Goal: Task Accomplishment & Management: Manage account settings

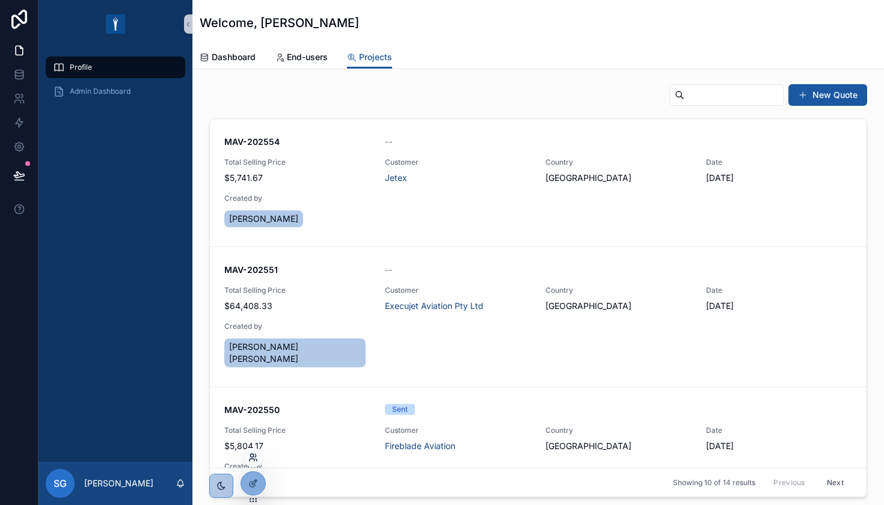
click at [255, 456] on icon at bounding box center [253, 458] width 10 height 10
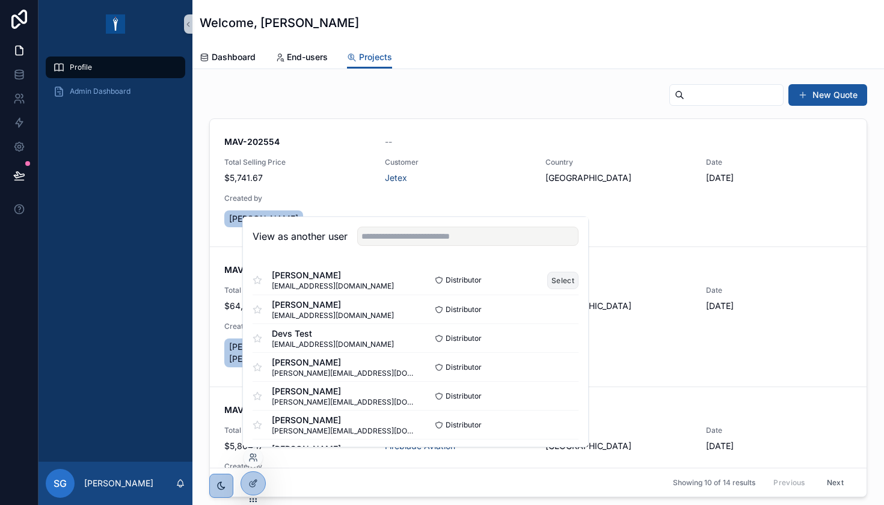
click at [563, 285] on button "Select" at bounding box center [562, 280] width 31 height 17
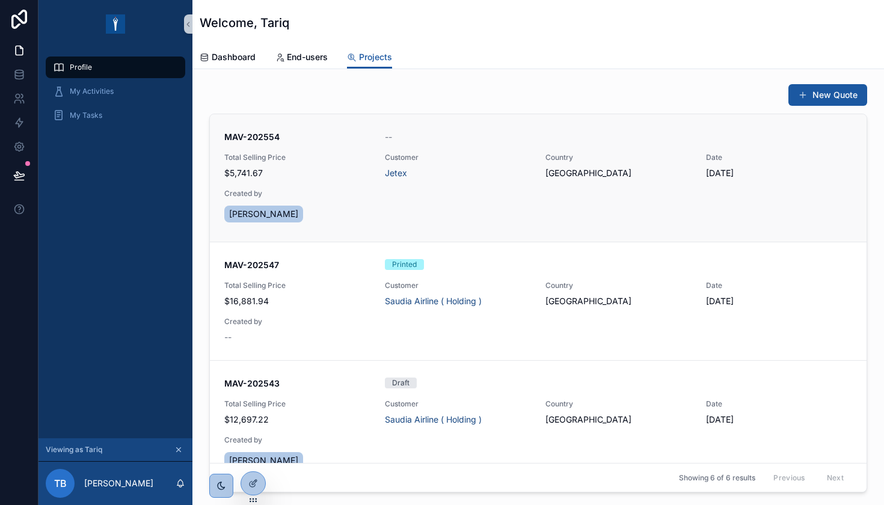
click at [302, 177] on span "$5,741.67" at bounding box center [297, 173] width 146 height 12
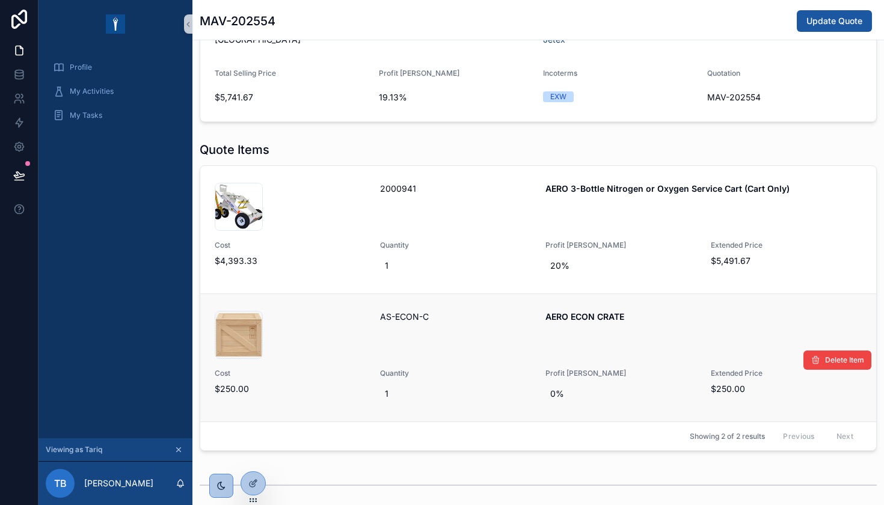
scroll to position [96, 0]
click at [344, 206] on div "001582-AERO-3-Bottle-O2-N2-Cart-Only_02 .jpg" at bounding box center [290, 207] width 151 height 48
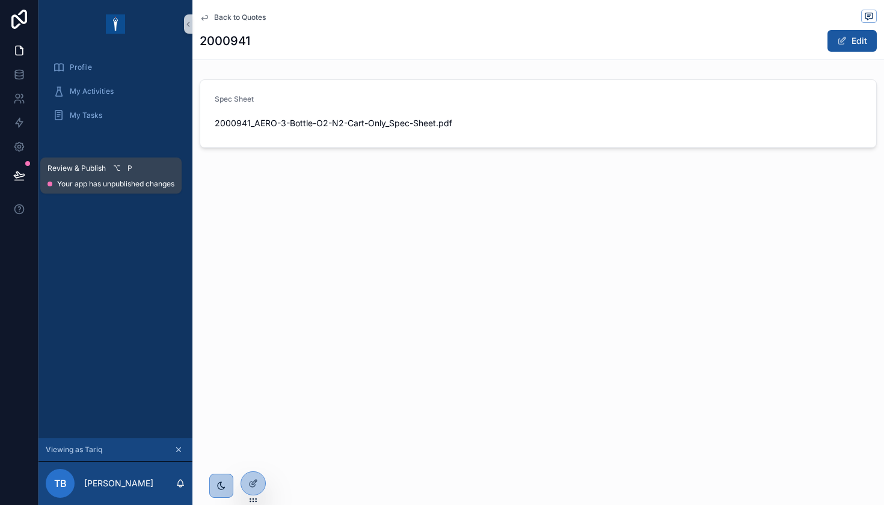
click at [30, 174] on button at bounding box center [19, 176] width 26 height 34
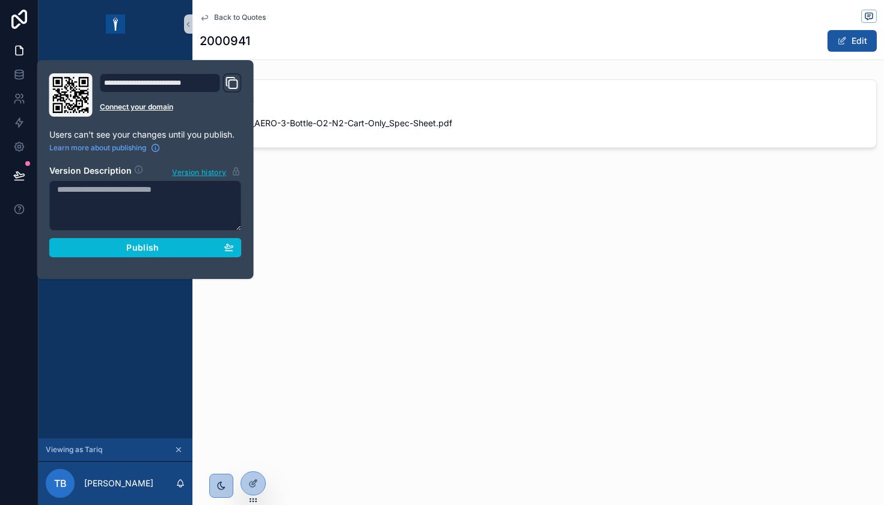
click at [122, 262] on div "**********" at bounding box center [145, 169] width 202 height 192
click at [114, 245] on div "Publish" at bounding box center [145, 247] width 177 height 11
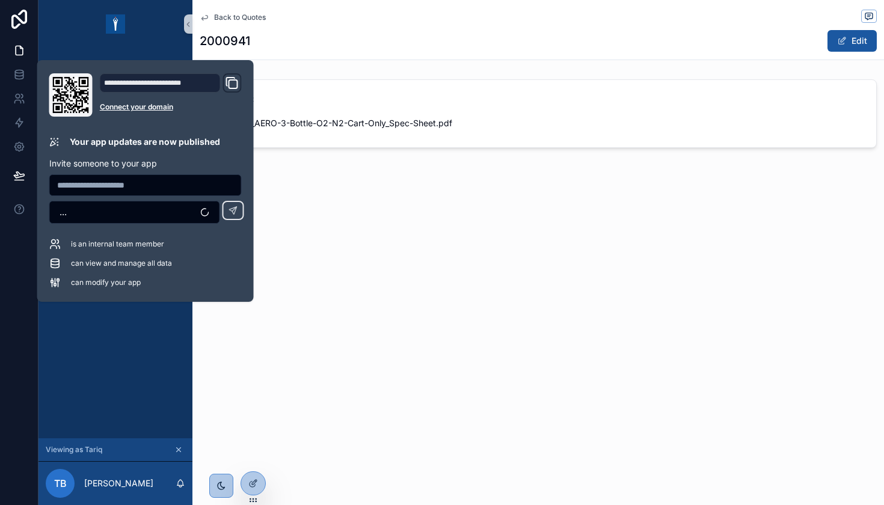
click at [457, 325] on div "Back to Quotes 2000941 Edit Spec Sheet 2000941_AERO-3-Bottle-O2-N2-Cart-Only_Sp…" at bounding box center [537, 252] width 691 height 505
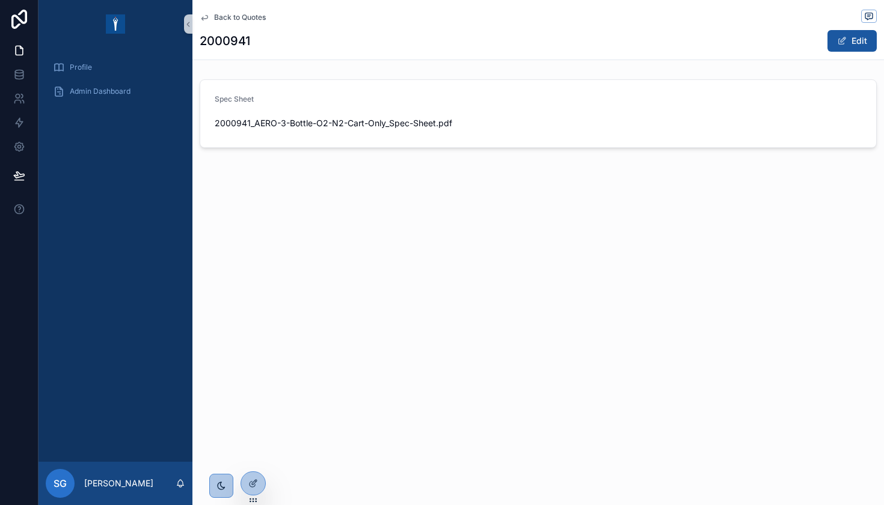
click at [224, 19] on span "Back to Quotes" at bounding box center [240, 18] width 52 height 10
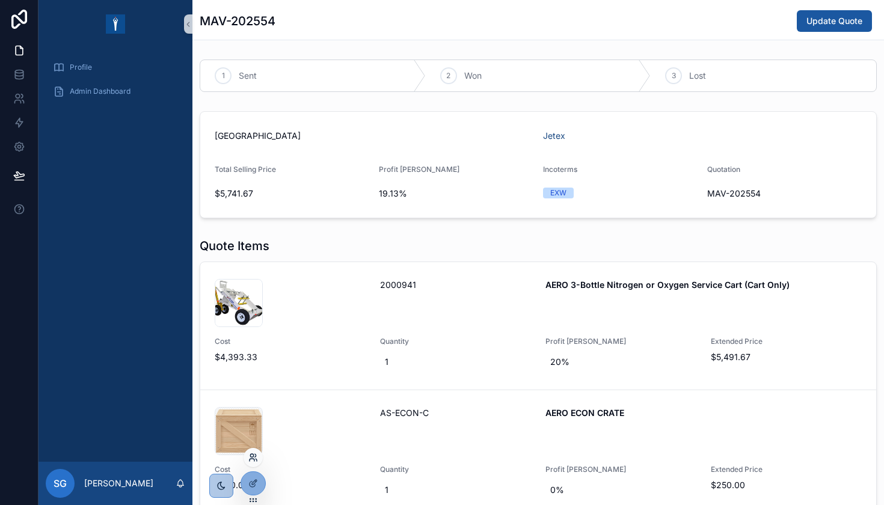
click at [257, 460] on icon at bounding box center [255, 460] width 1 height 2
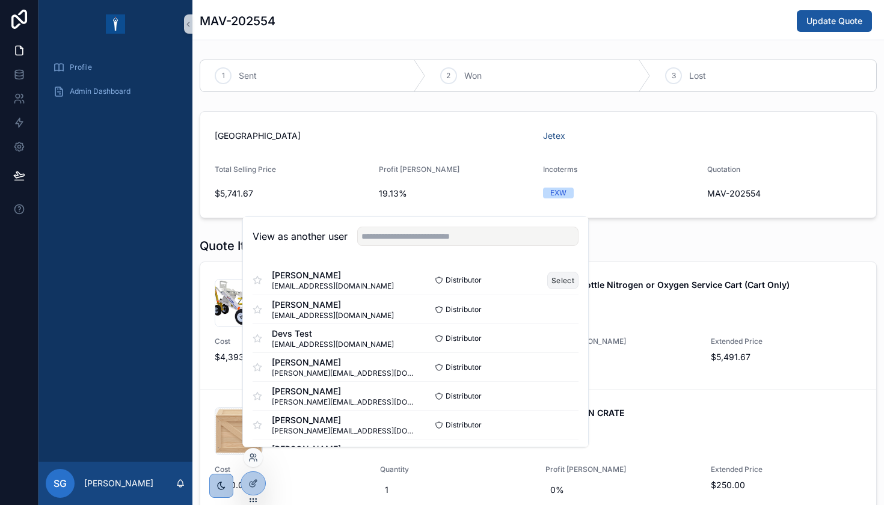
click at [558, 277] on button "Select" at bounding box center [562, 280] width 31 height 17
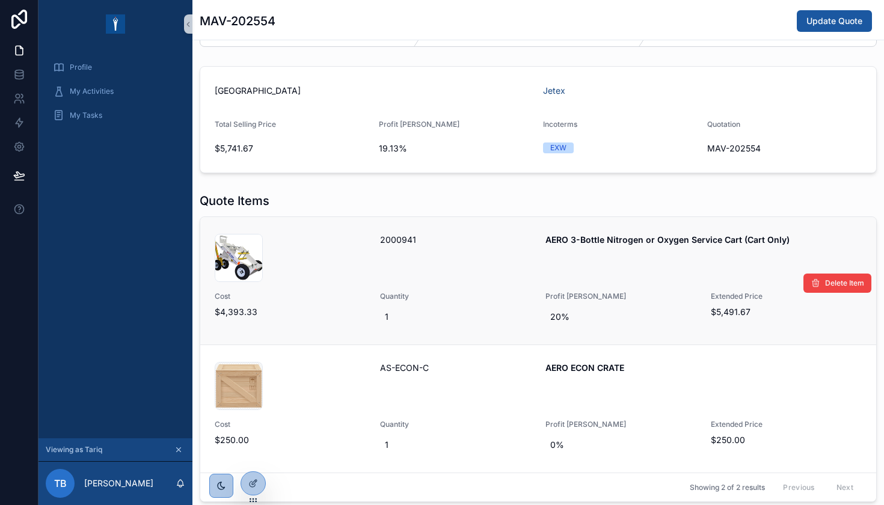
scroll to position [46, 0]
click at [506, 268] on div "2000941" at bounding box center [455, 257] width 151 height 48
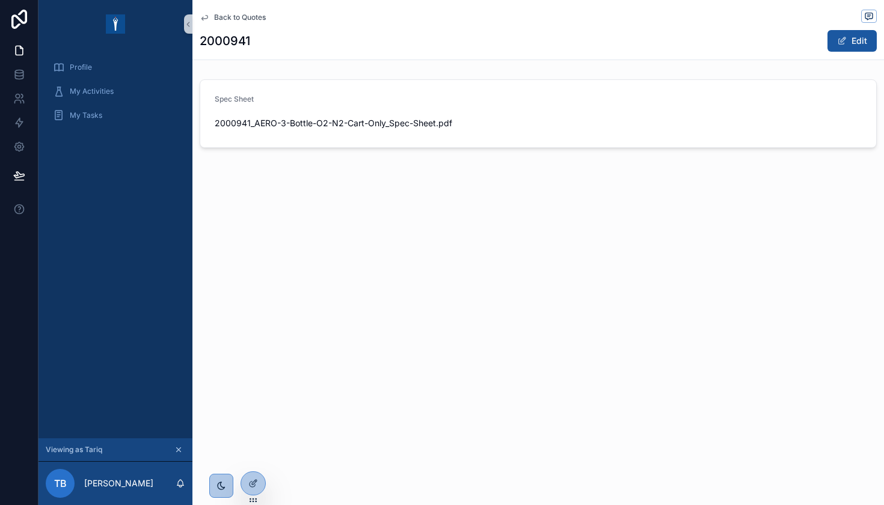
click at [204, 14] on icon "scrollable content" at bounding box center [205, 18] width 10 height 10
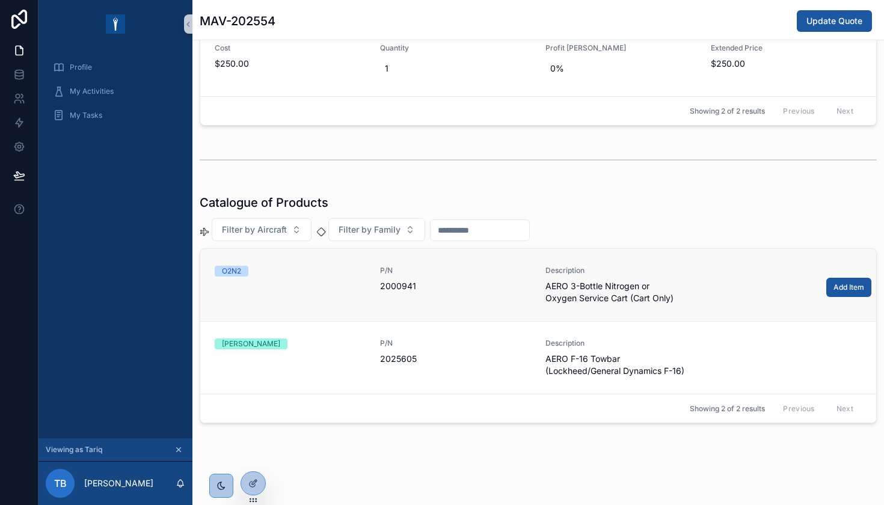
scroll to position [421, 0]
click at [314, 290] on div "O2N2" at bounding box center [290, 285] width 151 height 38
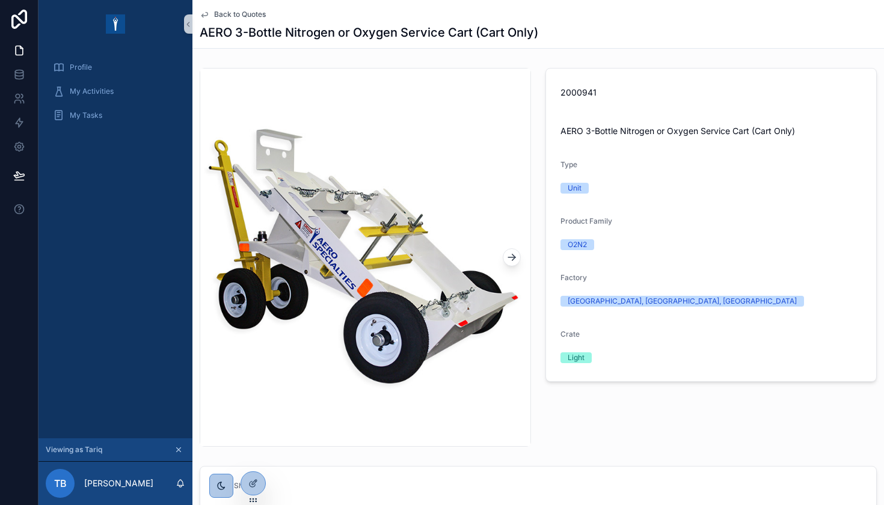
click at [512, 258] on icon "scrollable content" at bounding box center [512, 257] width 12 height 12
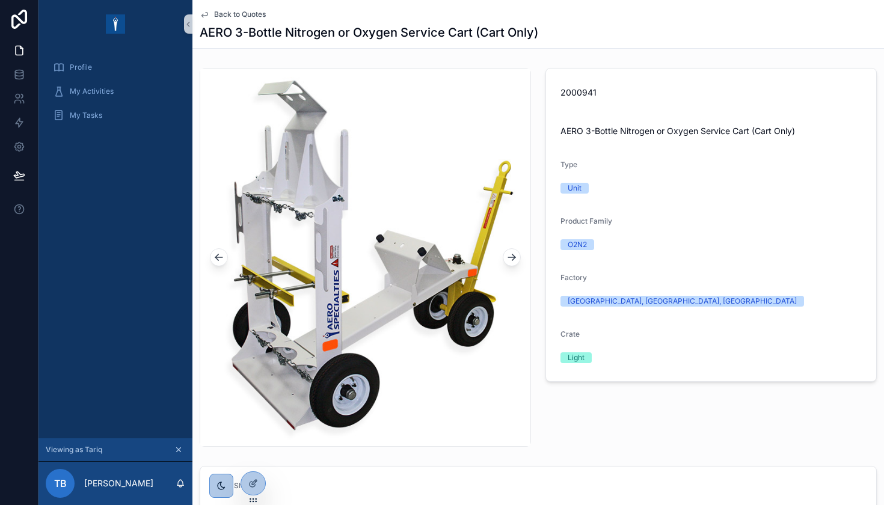
click at [512, 258] on icon "scrollable content" at bounding box center [512, 257] width 12 height 12
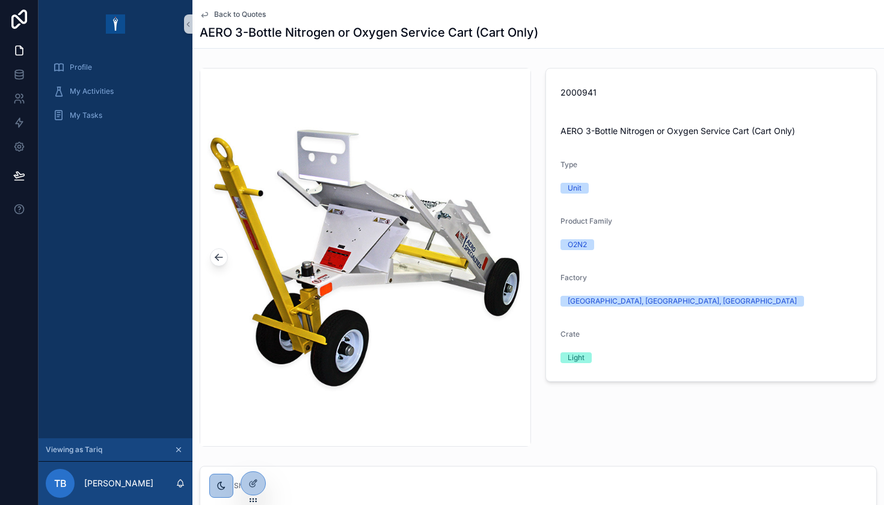
click at [349, 219] on img "scrollable content" at bounding box center [365, 257] width 330 height 275
click at [219, 257] on icon "scrollable content" at bounding box center [218, 257] width 7 height 0
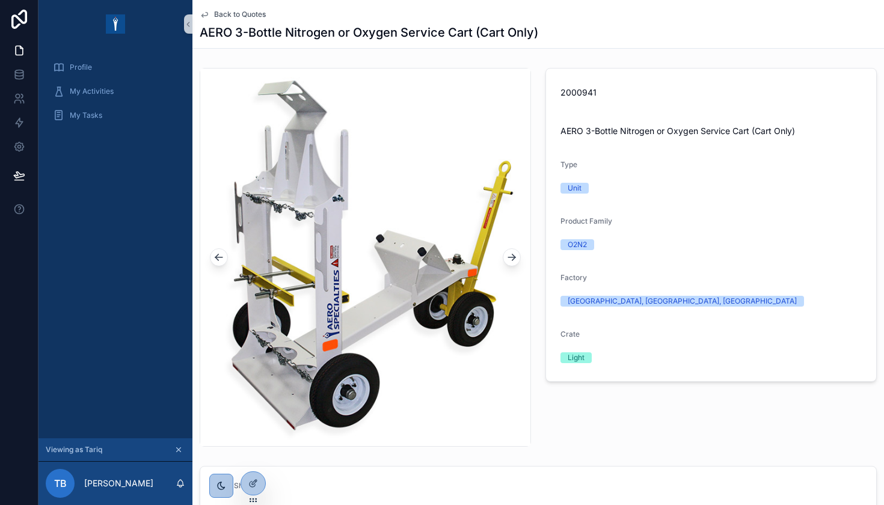
click at [219, 257] on icon "scrollable content" at bounding box center [218, 257] width 7 height 0
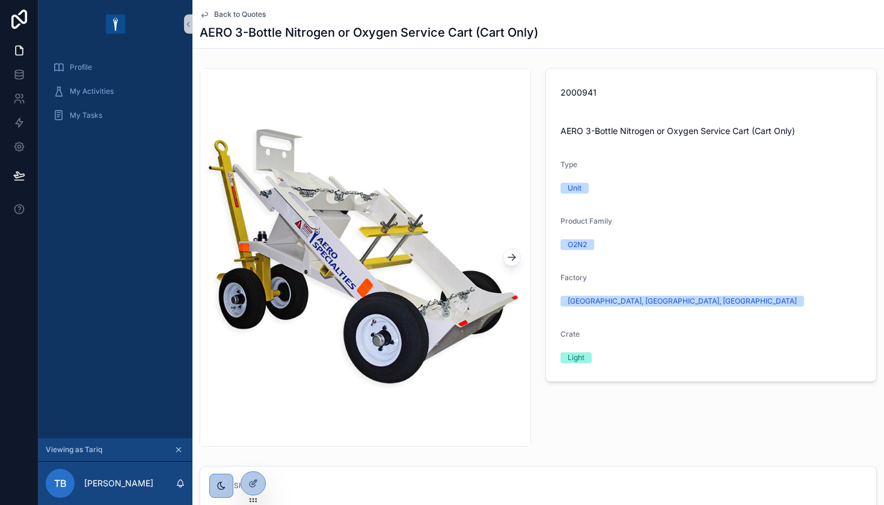
click at [234, 16] on span "Back to Quotes" at bounding box center [240, 15] width 52 height 10
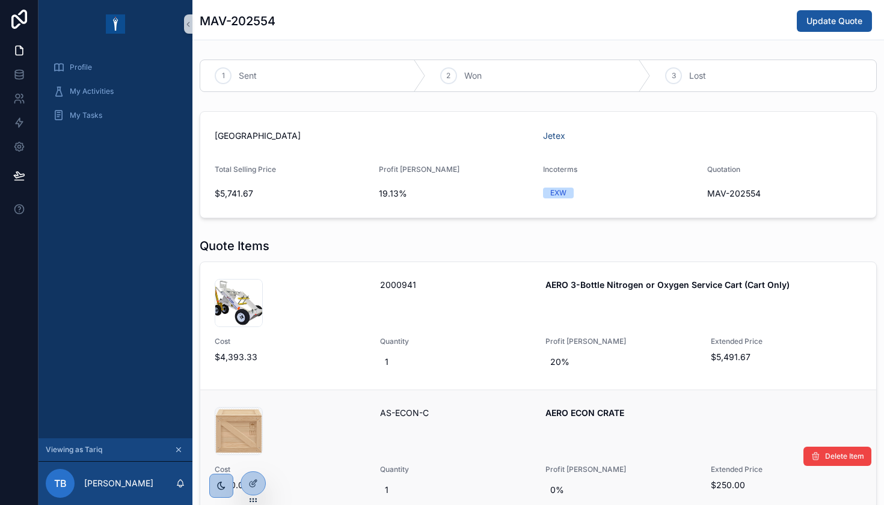
click at [335, 413] on div "crate-png-clip-art-11532765262gcdglbs7ja .png" at bounding box center [290, 431] width 151 height 48
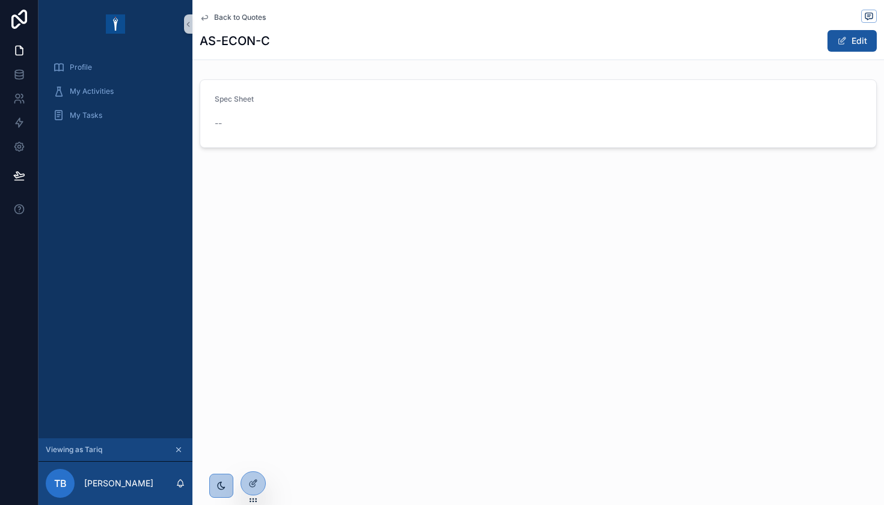
click at [210, 16] on link "Back to Quotes" at bounding box center [233, 18] width 66 height 10
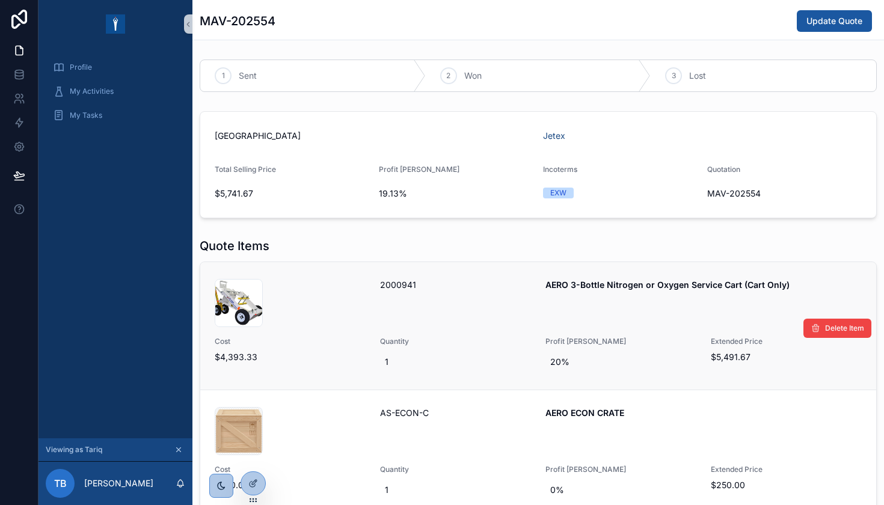
click at [310, 305] on div "001582-AERO-3-Bottle-O2-N2-Cart-Only_02 .jpg" at bounding box center [290, 303] width 151 height 48
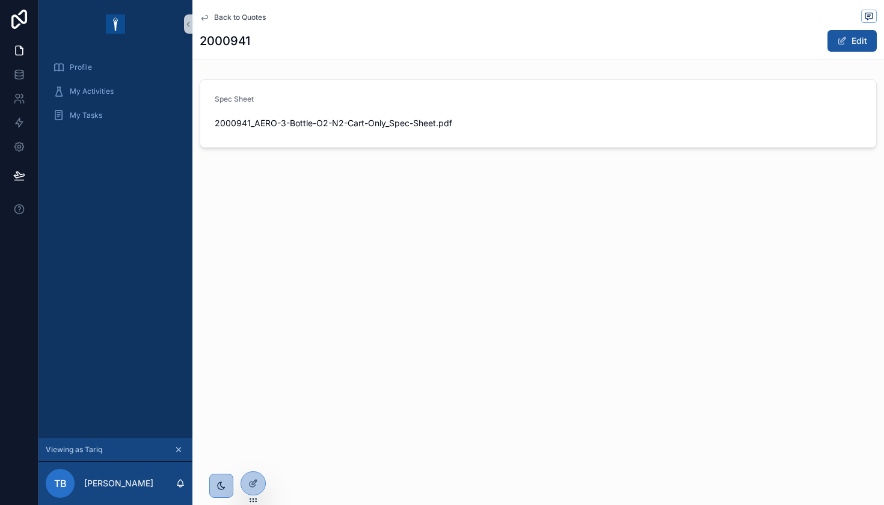
click at [201, 16] on icon "scrollable content" at bounding box center [205, 18] width 10 height 10
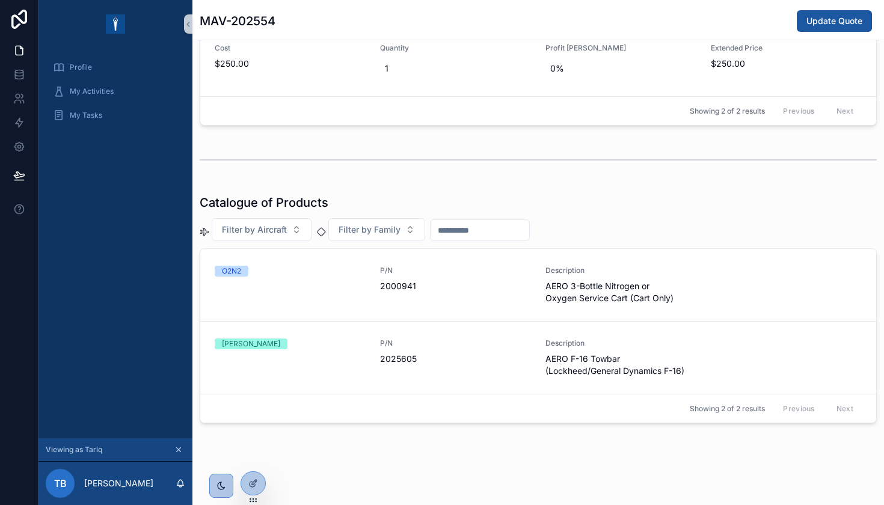
scroll to position [421, 0]
click at [331, 342] on div "[PERSON_NAME]" at bounding box center [290, 343] width 151 height 11
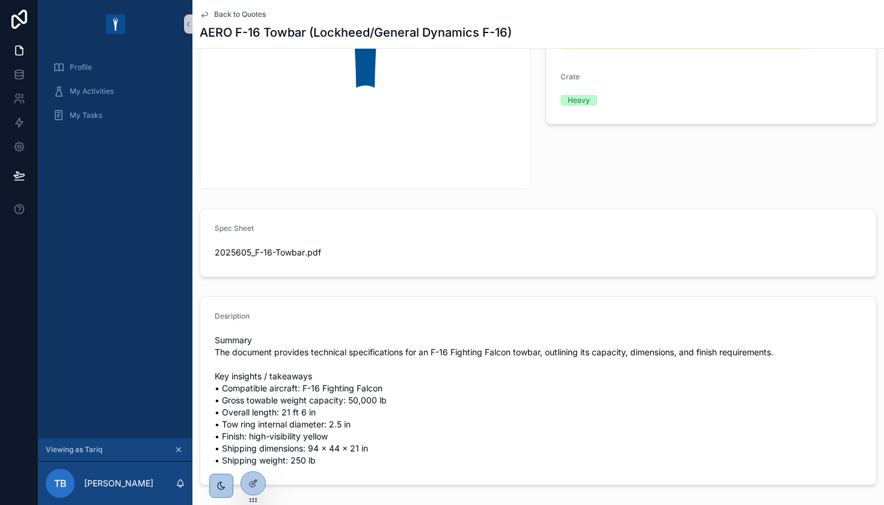
scroll to position [258, 0]
click at [287, 252] on span "2025605_F-16-Towbar" at bounding box center [260, 251] width 90 height 12
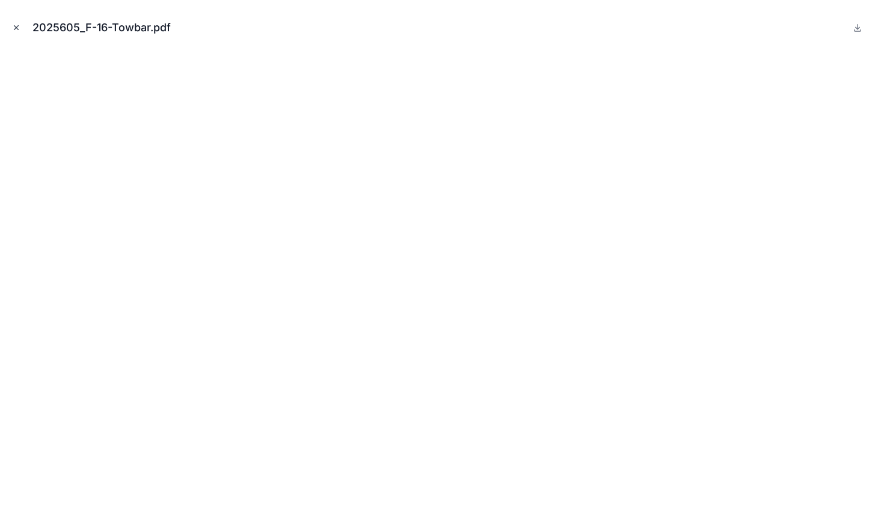
click at [13, 28] on icon "Close modal" at bounding box center [16, 27] width 8 height 8
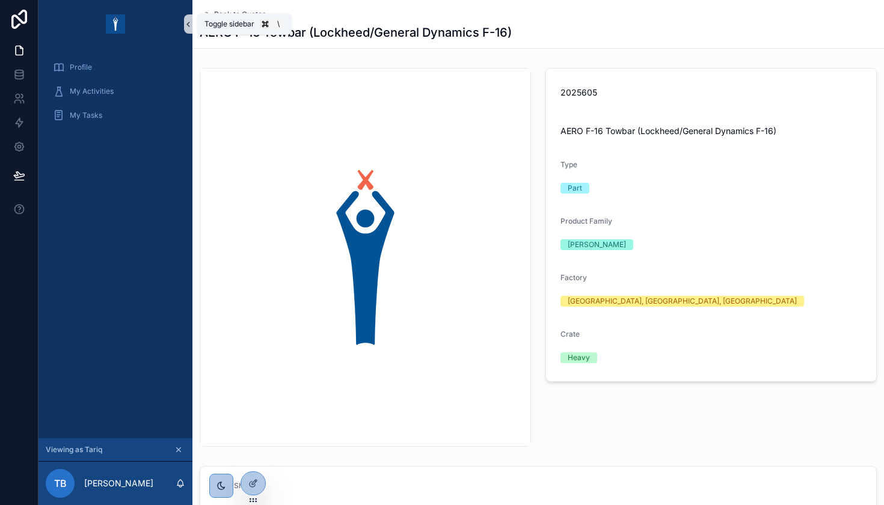
click at [187, 22] on icon "scrollable content" at bounding box center [188, 24] width 8 height 9
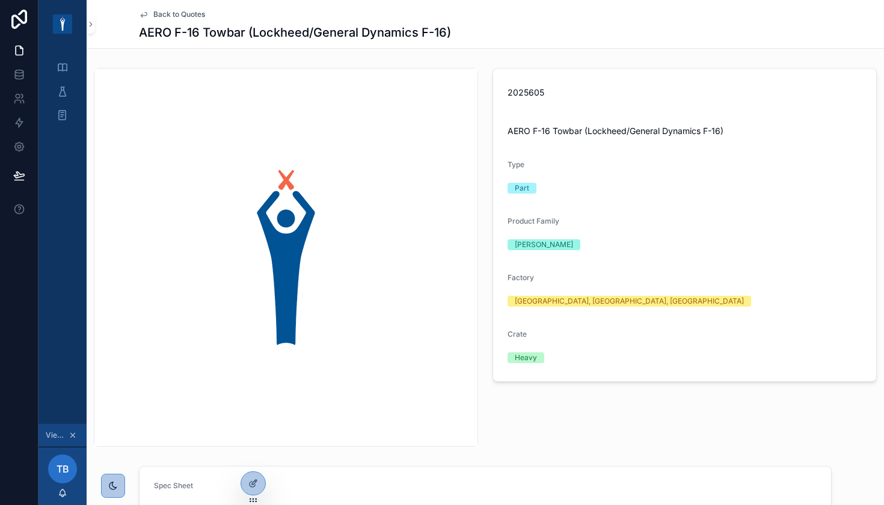
click at [162, 17] on span "Back to Quotes" at bounding box center [179, 15] width 52 height 10
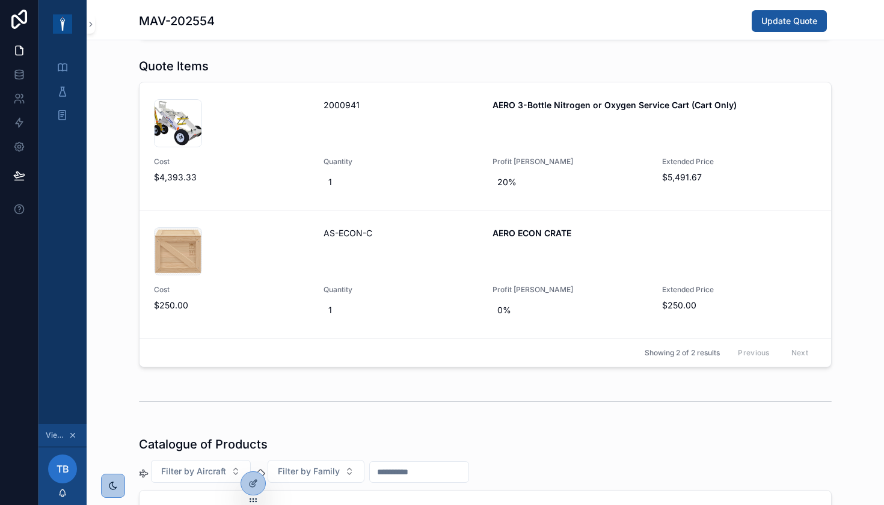
scroll to position [178, 0]
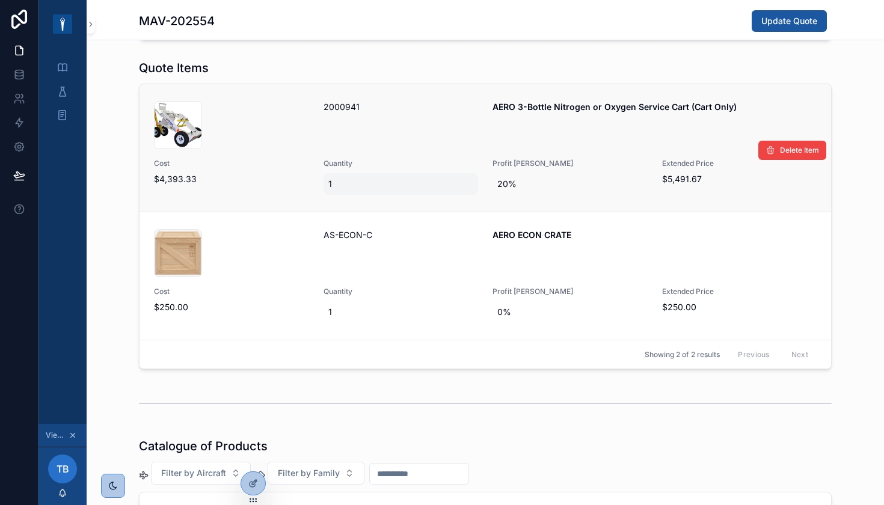
click at [343, 186] on span "1" at bounding box center [400, 184] width 145 height 12
click at [478, 198] on icon "scrollable content" at bounding box center [476, 199] width 10 height 10
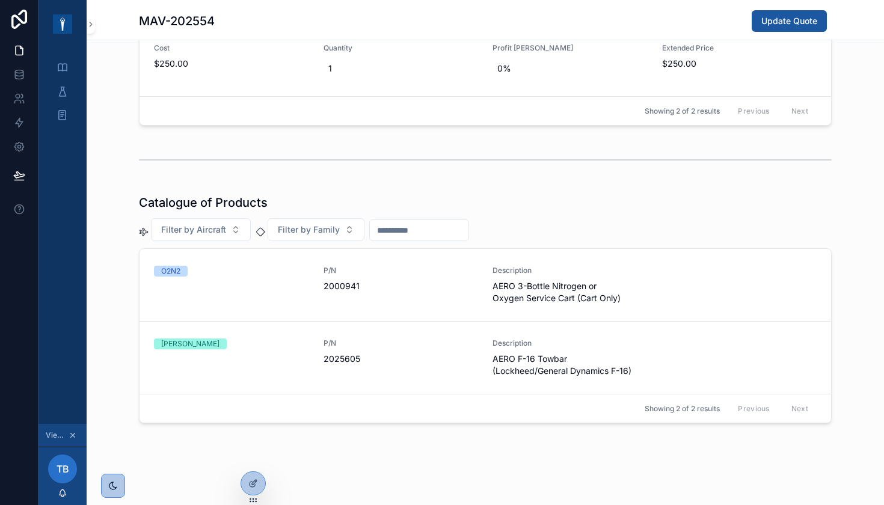
scroll to position [421, 0]
click at [739, 292] on div "O2N2 P/N 2000941 Description AERO 3-Bottle Nitrogen or Oxygen Service Cart (Car…" at bounding box center [485, 285] width 662 height 38
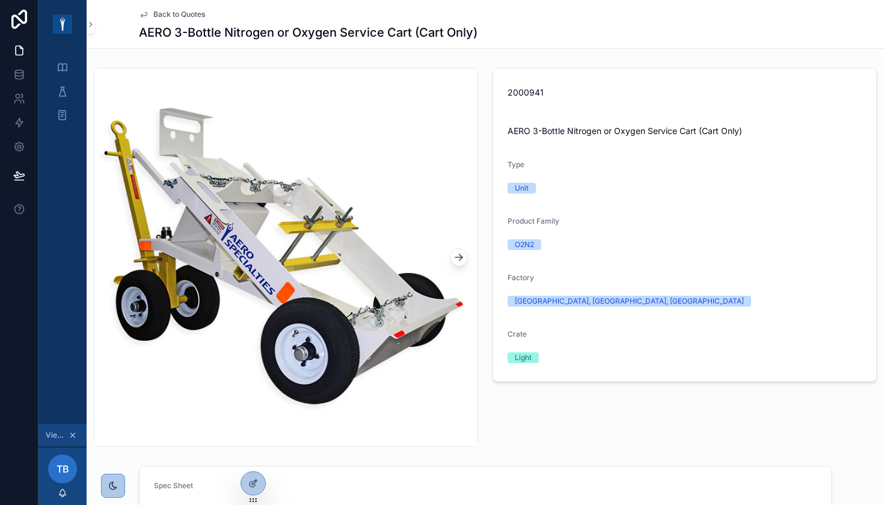
click at [463, 258] on icon "scrollable content" at bounding box center [459, 257] width 12 height 12
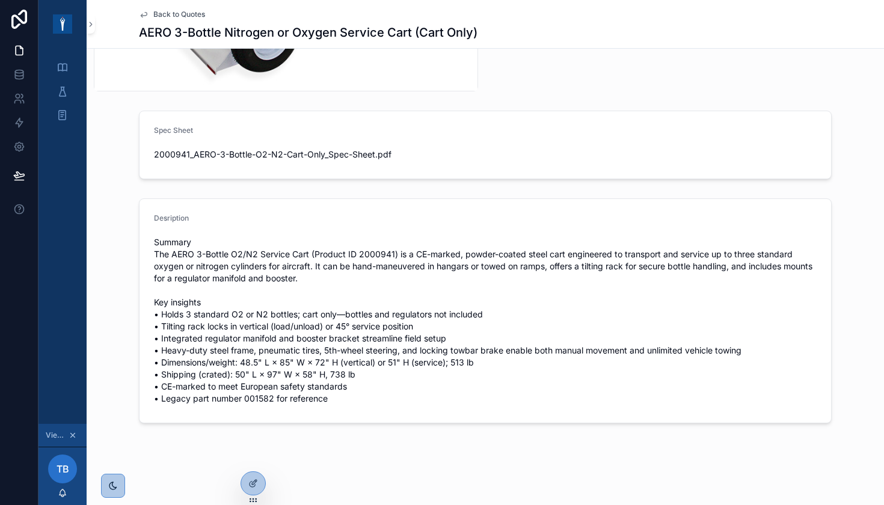
scroll to position [355, 0]
click at [147, 17] on icon "scrollable content" at bounding box center [144, 15] width 10 height 10
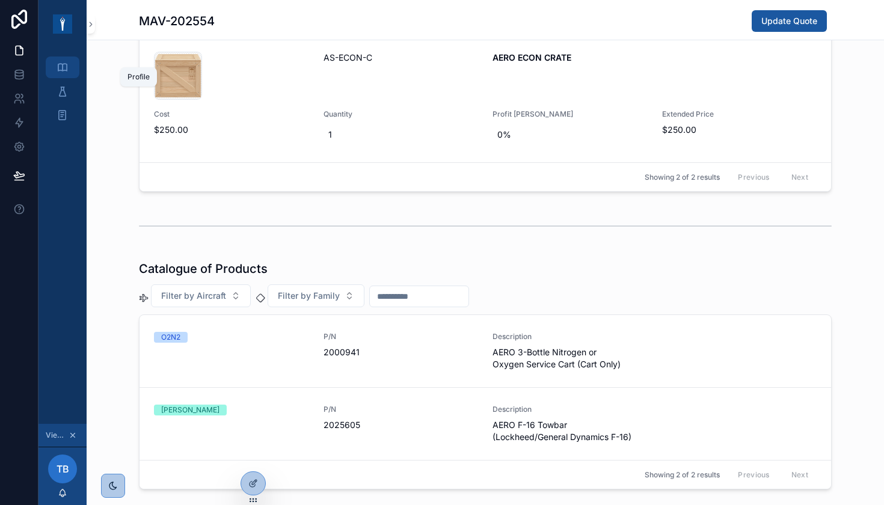
click at [64, 73] on icon "scrollable content" at bounding box center [63, 67] width 12 height 12
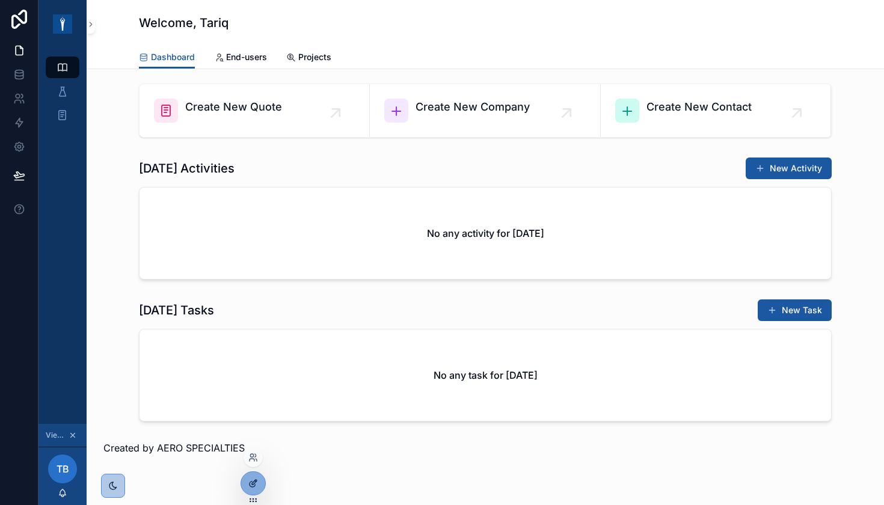
click at [252, 480] on icon at bounding box center [253, 483] width 10 height 10
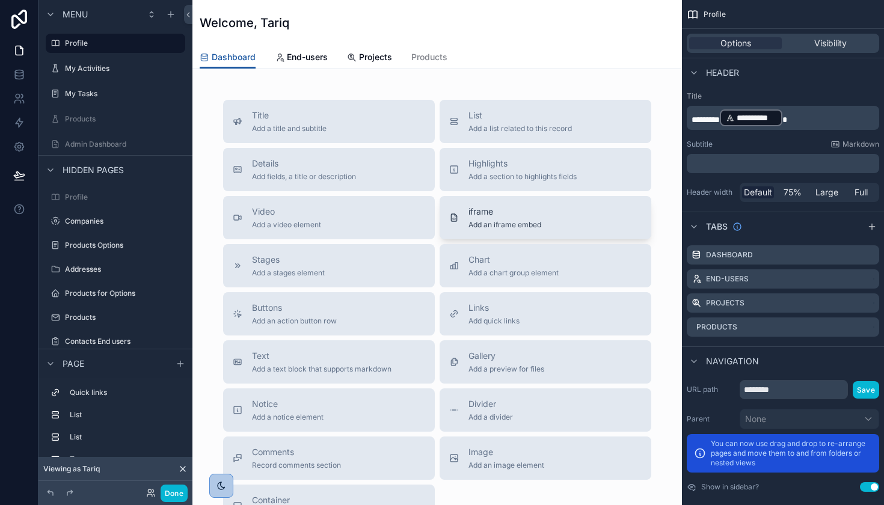
scroll to position [402, 0]
click at [524, 271] on span "Add a chart group element" at bounding box center [513, 270] width 90 height 10
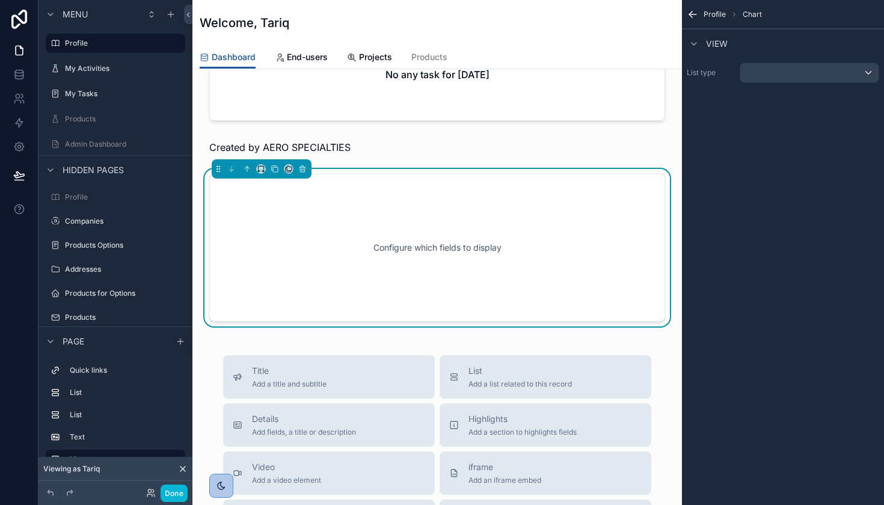
scroll to position [306, 0]
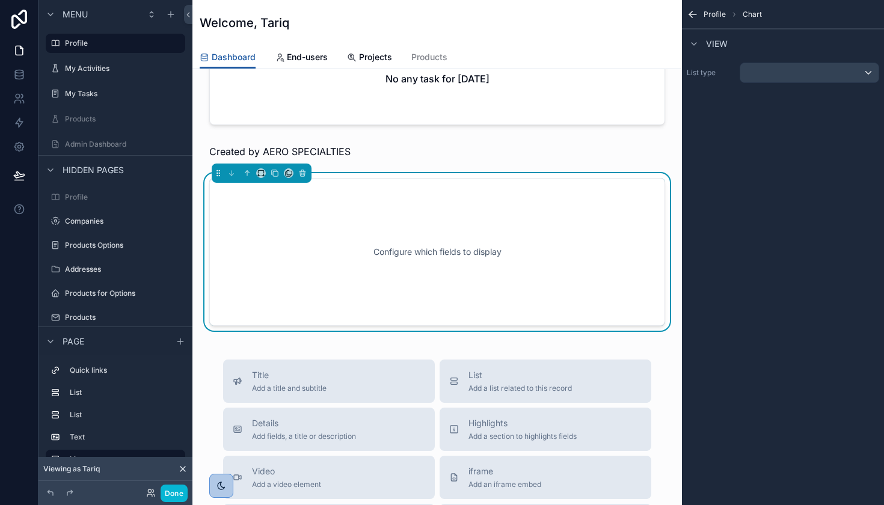
click at [499, 258] on div "Configure which fields to display" at bounding box center [437, 252] width 416 height 108
click at [811, 78] on div "scrollable content" at bounding box center [809, 72] width 138 height 19
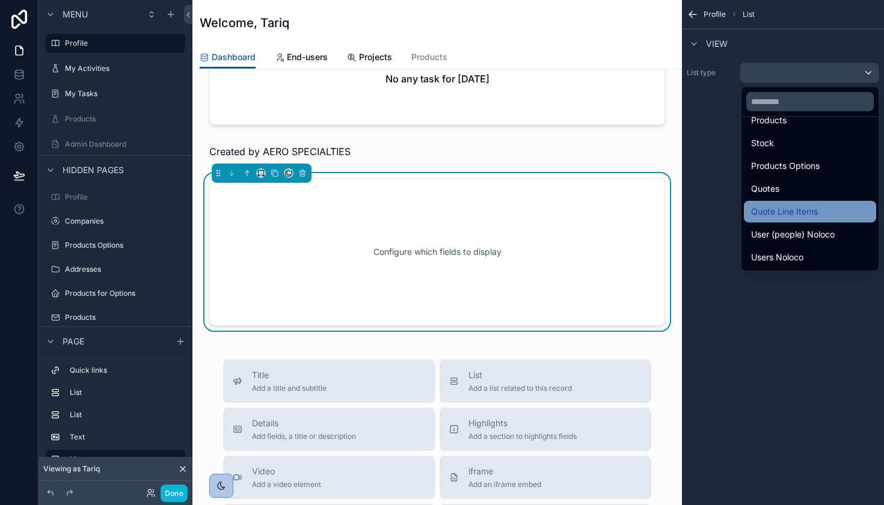
scroll to position [299, 0]
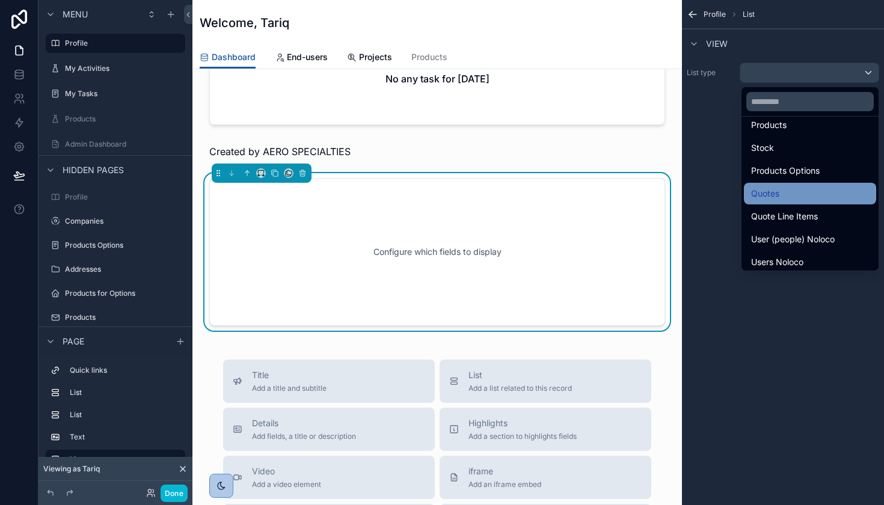
click at [772, 188] on div "Quotes" at bounding box center [810, 193] width 118 height 14
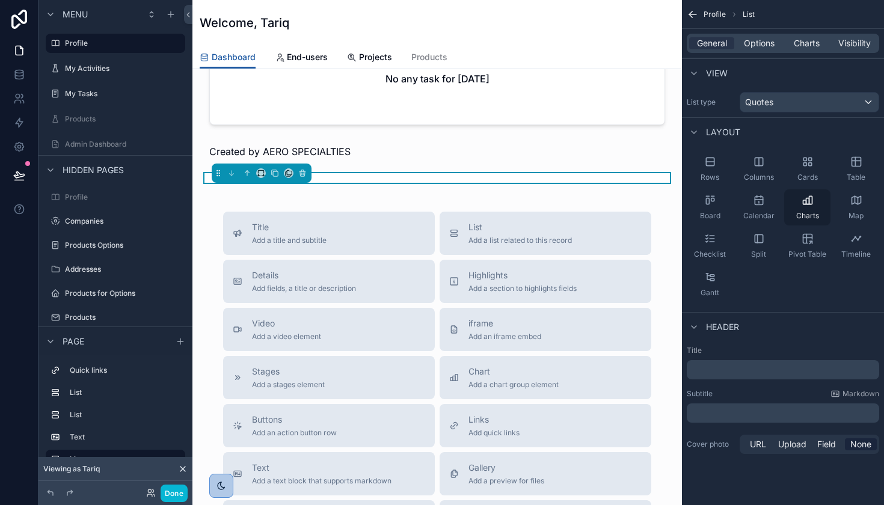
click at [807, 203] on icon "scrollable content" at bounding box center [807, 200] width 12 height 12
click at [809, 208] on div "Charts" at bounding box center [807, 207] width 46 height 36
click at [386, 178] on div "scrollable content" at bounding box center [437, 178] width 470 height 10
click at [807, 210] on div "Charts" at bounding box center [807, 207] width 46 height 36
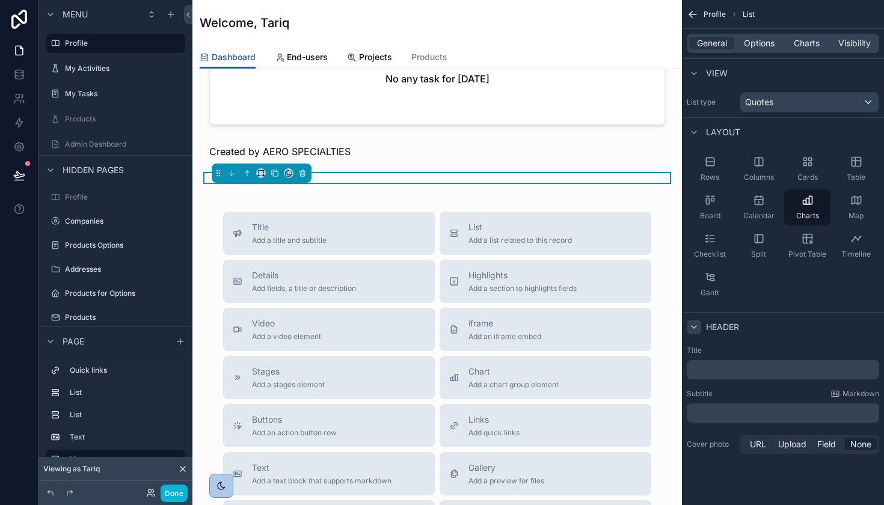
click at [695, 328] on icon "scrollable content" at bounding box center [694, 327] width 10 height 10
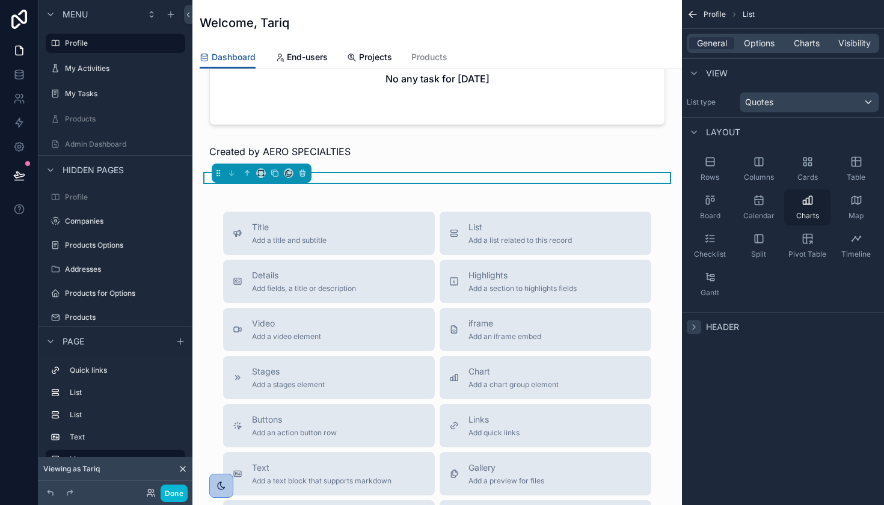
click at [813, 200] on icon "scrollable content" at bounding box center [807, 200] width 12 height 12
click at [768, 53] on div "General Options Charts Visibility" at bounding box center [783, 43] width 202 height 29
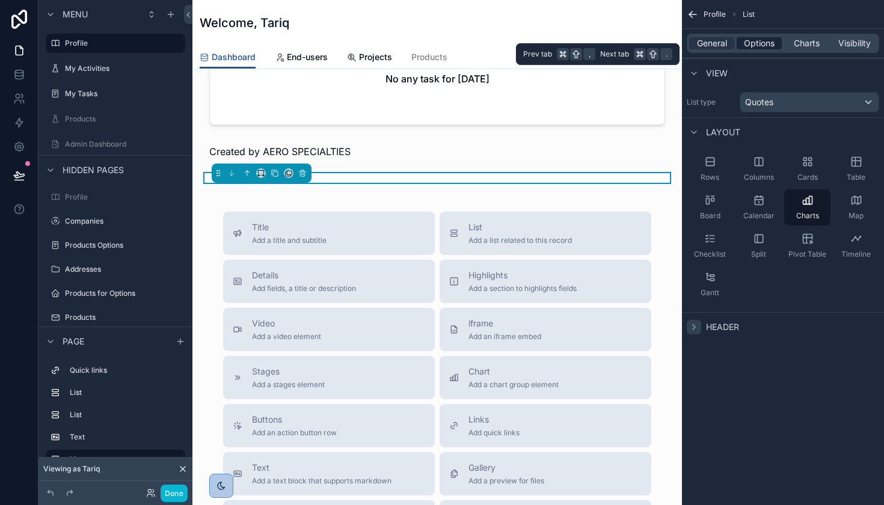
click at [759, 42] on span "Options" at bounding box center [759, 43] width 31 height 12
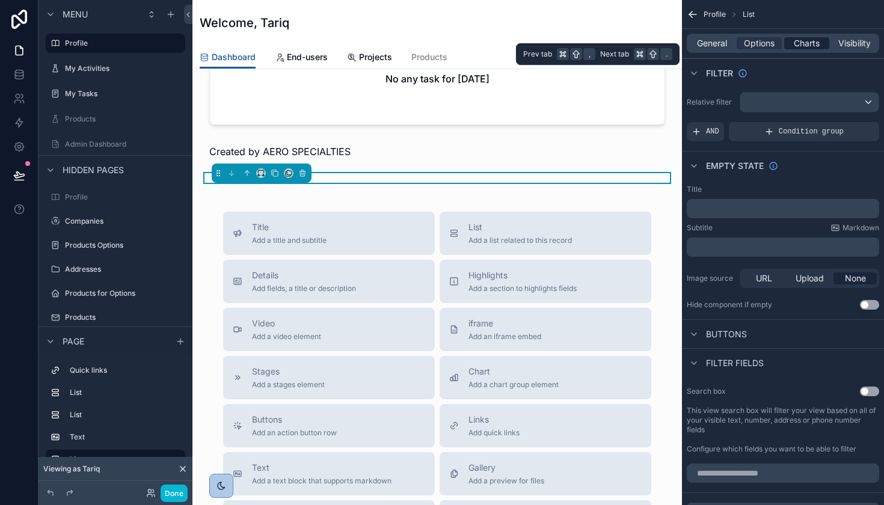
click at [801, 48] on span "Charts" at bounding box center [806, 43] width 26 height 12
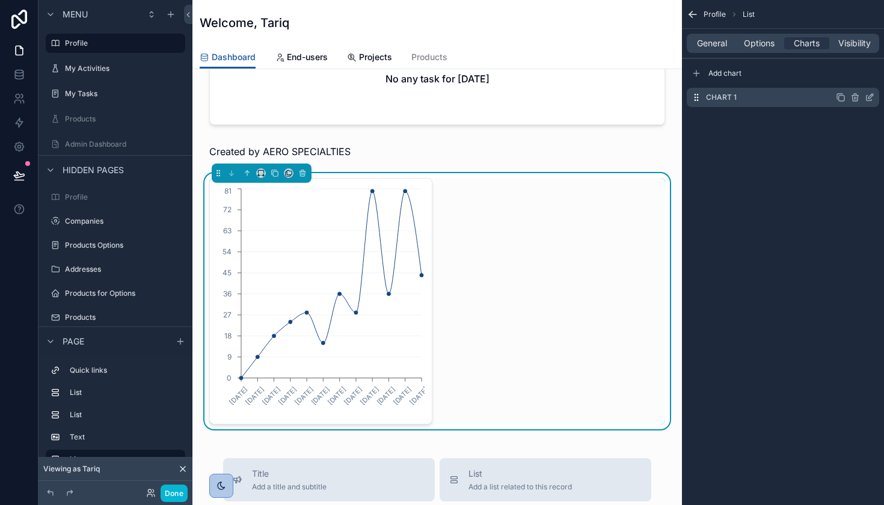
click at [779, 99] on div "Chart 1" at bounding box center [782, 97] width 192 height 19
click at [869, 98] on icon "scrollable content" at bounding box center [869, 98] width 10 height 10
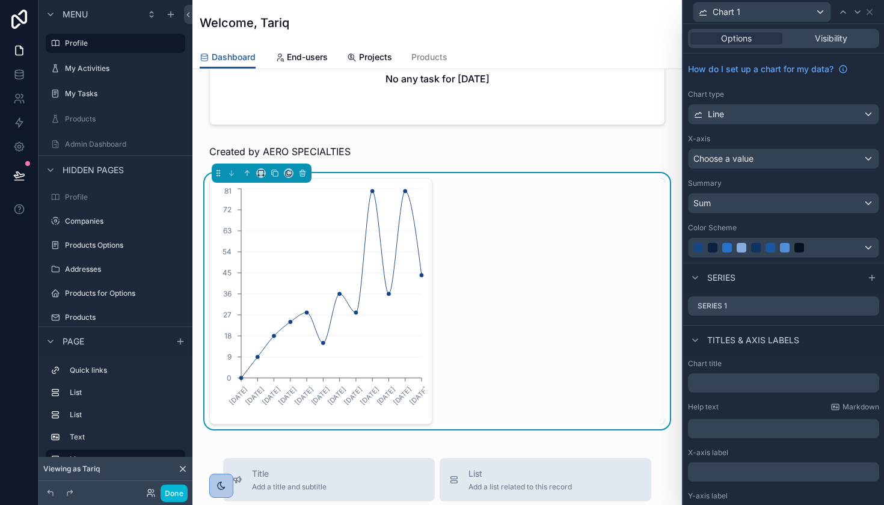
click at [864, 114] on div "Line" at bounding box center [783, 114] width 190 height 19
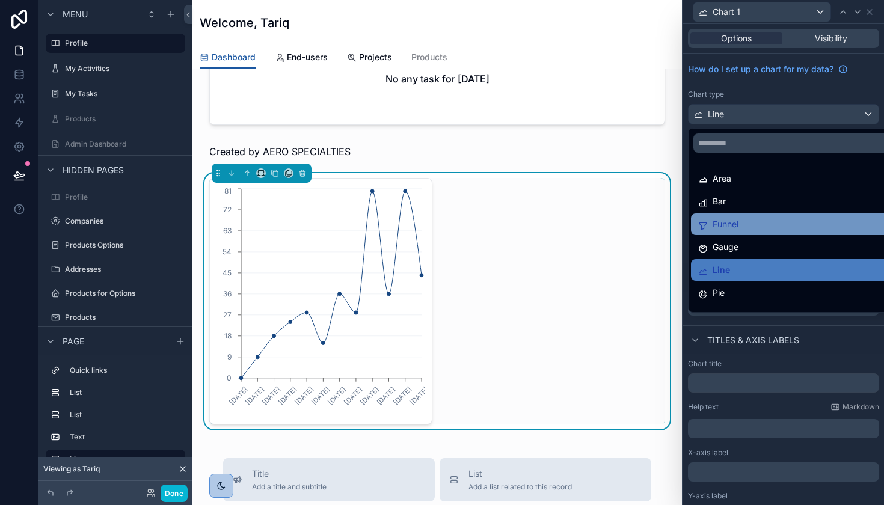
click at [748, 221] on div "Funnel" at bounding box center [797, 224] width 198 height 14
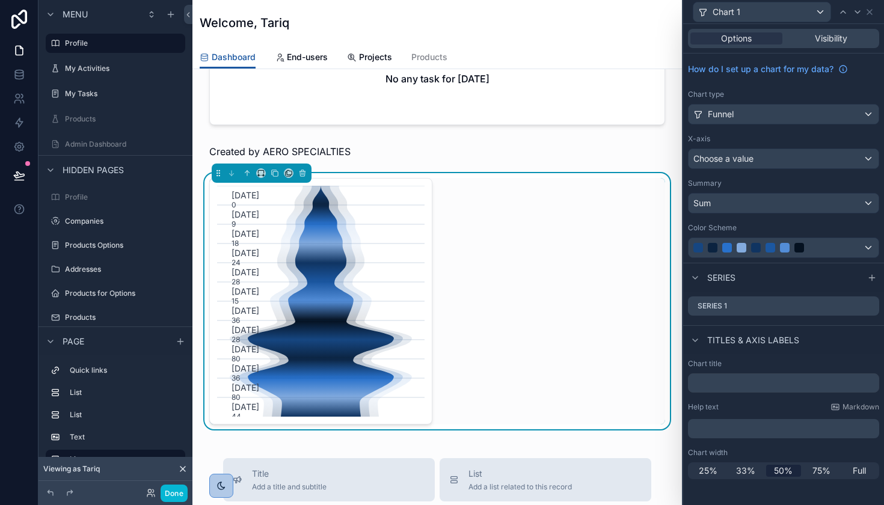
click at [776, 168] on button "Choose a value" at bounding box center [783, 158] width 191 height 20
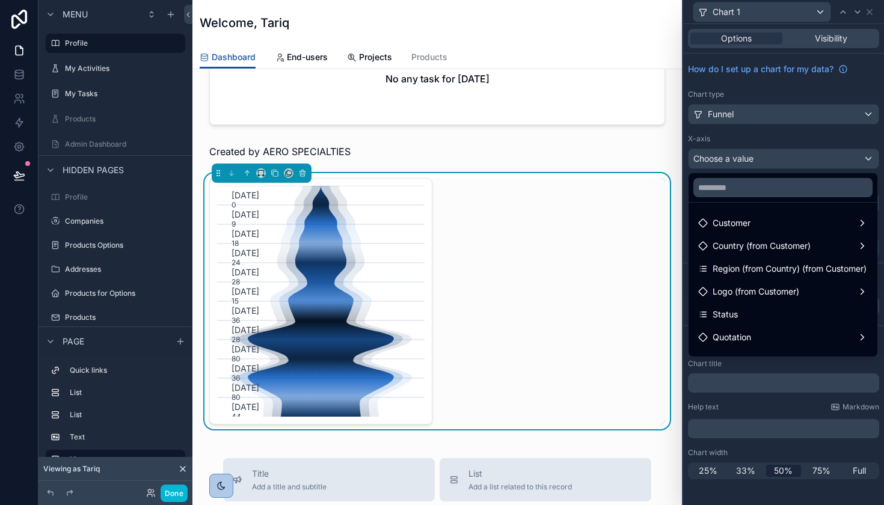
click at [769, 115] on div at bounding box center [783, 252] width 201 height 505
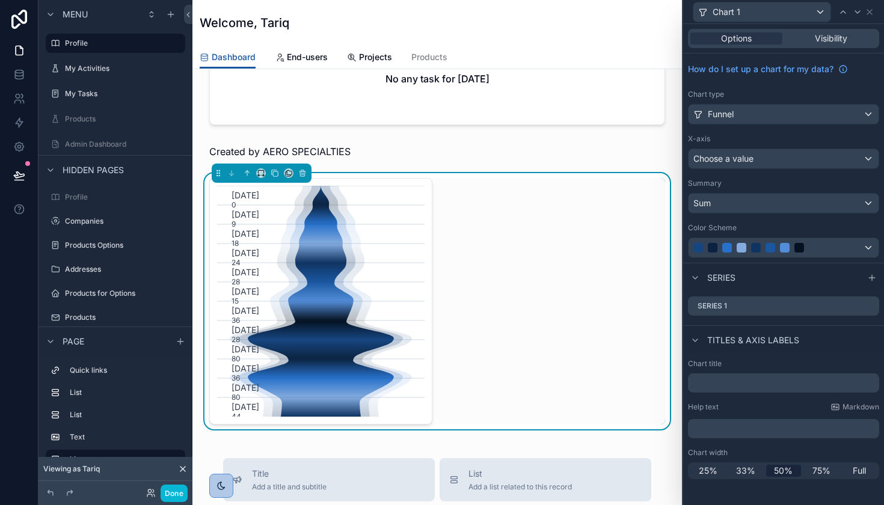
click at [769, 115] on div "Funnel" at bounding box center [783, 114] width 190 height 19
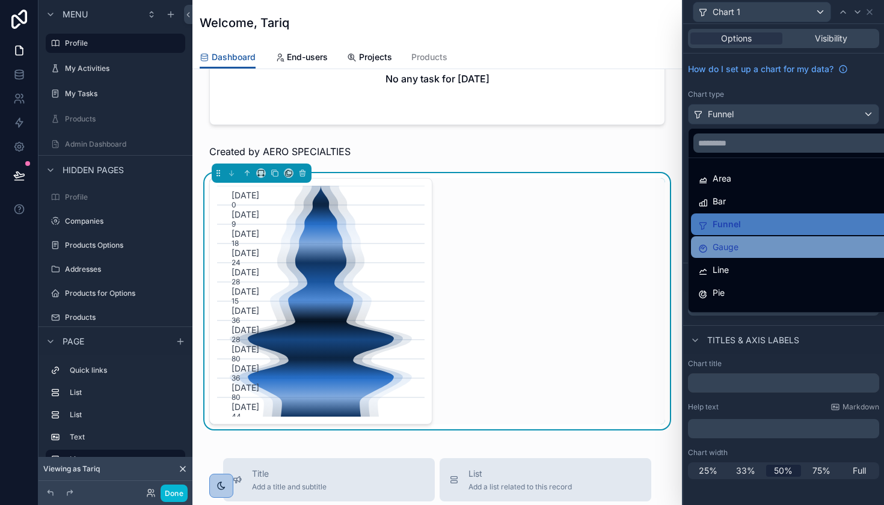
click at [725, 249] on span "Gauge" at bounding box center [725, 247] width 26 height 14
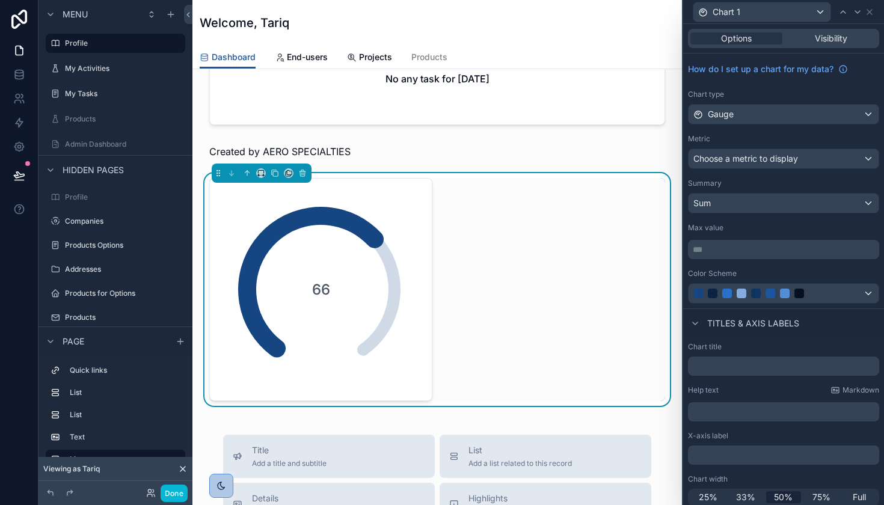
click at [742, 157] on span "Choose a metric to display" at bounding box center [745, 158] width 105 height 10
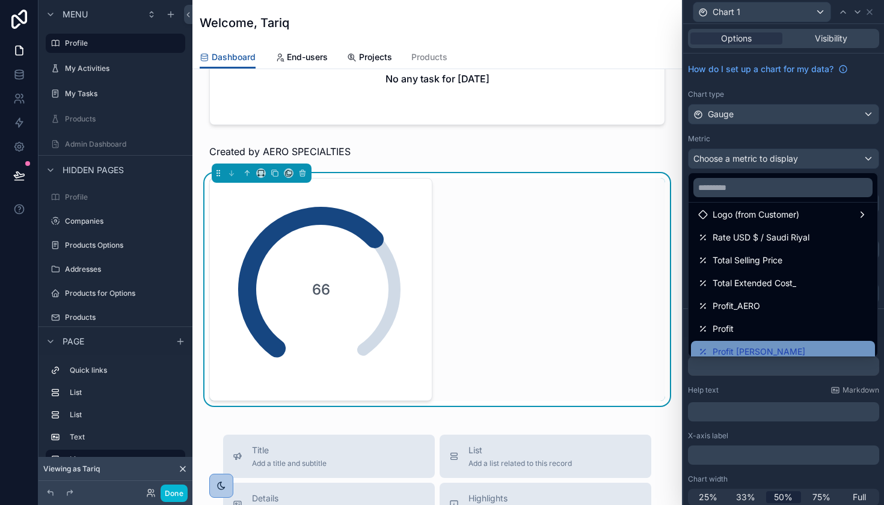
scroll to position [96, 0]
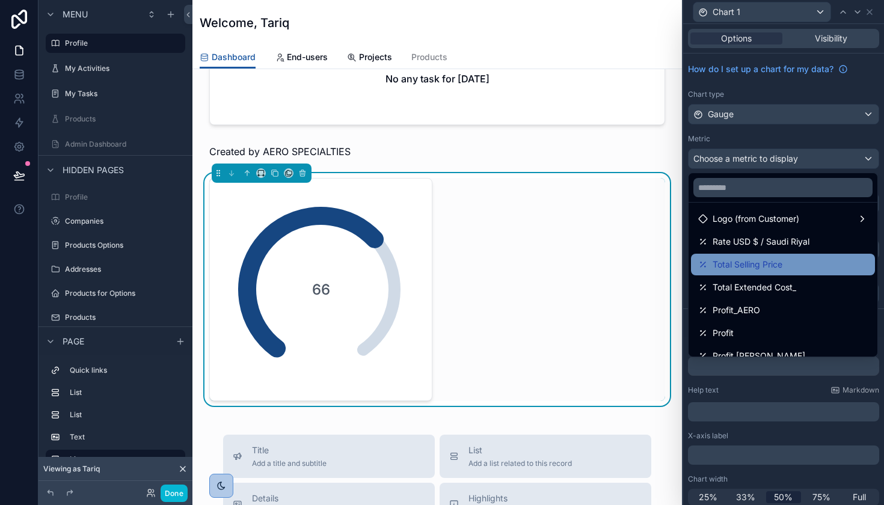
click at [791, 263] on div "Total Selling Price" at bounding box center [783, 264] width 170 height 14
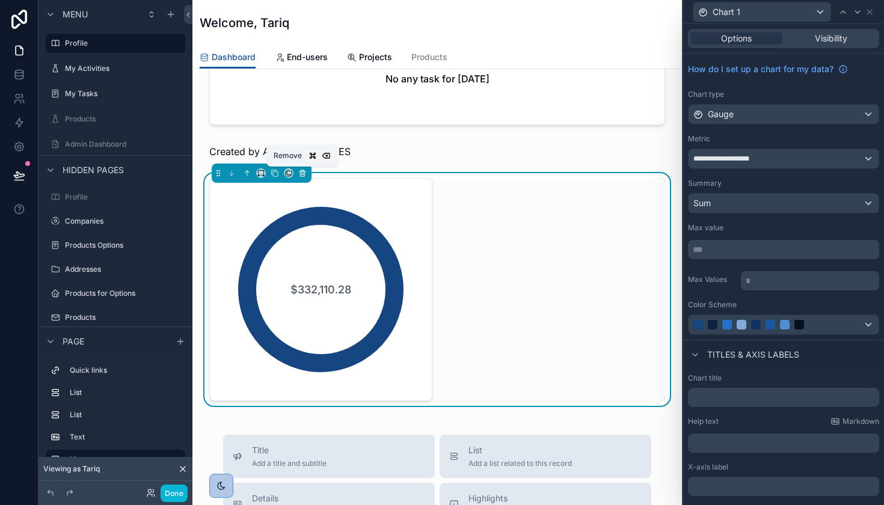
click at [302, 171] on icon "scrollable content" at bounding box center [302, 173] width 8 height 8
